Goal: Task Accomplishment & Management: Manage account settings

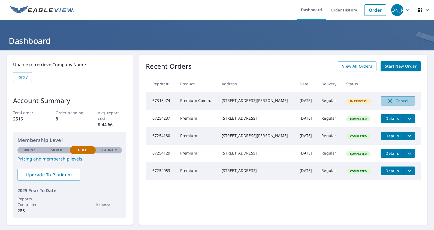
click at [390, 99] on span "Cancel" at bounding box center [397, 101] width 23 height 7
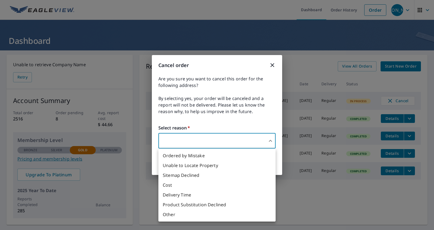
click at [182, 137] on body "[PERSON_NAME] [PERSON_NAME] Dashboard Order History Order JO Dashboard Unable t…" at bounding box center [217, 115] width 434 height 230
click at [182, 137] on div at bounding box center [217, 115] width 434 height 230
click at [181, 139] on body "[PERSON_NAME] [PERSON_NAME] Dashboard Order History Order JO Dashboard Unable t…" at bounding box center [217, 115] width 434 height 230
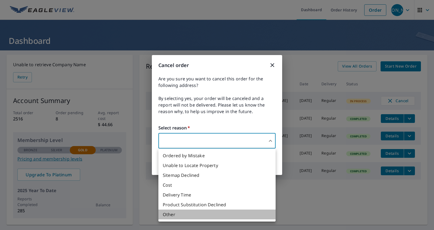
click at [174, 214] on li "Other" at bounding box center [216, 215] width 117 height 10
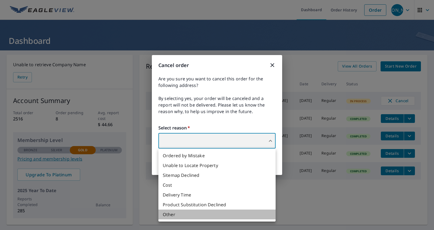
type input "36"
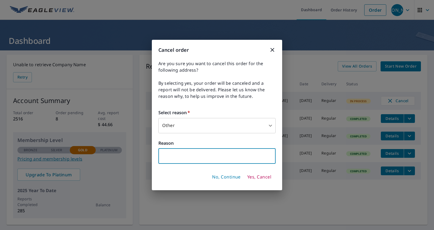
click at [169, 154] on input "text" at bounding box center [216, 156] width 117 height 15
type input "you're taking too long"
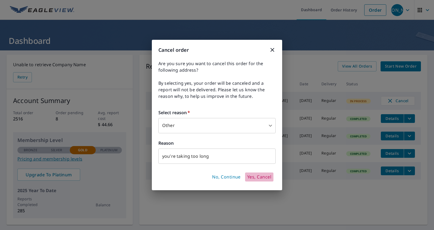
click at [261, 177] on span "Yes, Cancel" at bounding box center [259, 177] width 24 height 6
